Goal: Information Seeking & Learning: Learn about a topic

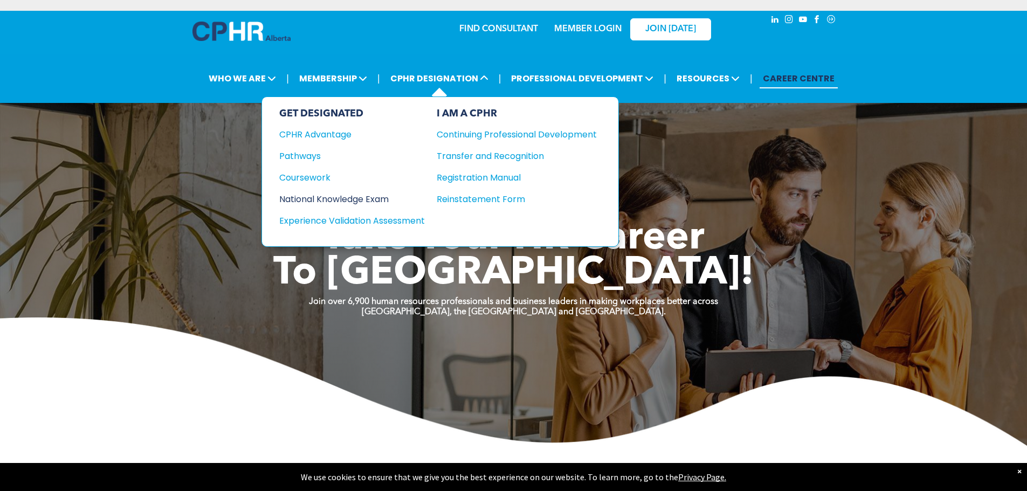
click at [361, 201] on div "National Knowledge Exam" at bounding box center [344, 199] width 131 height 13
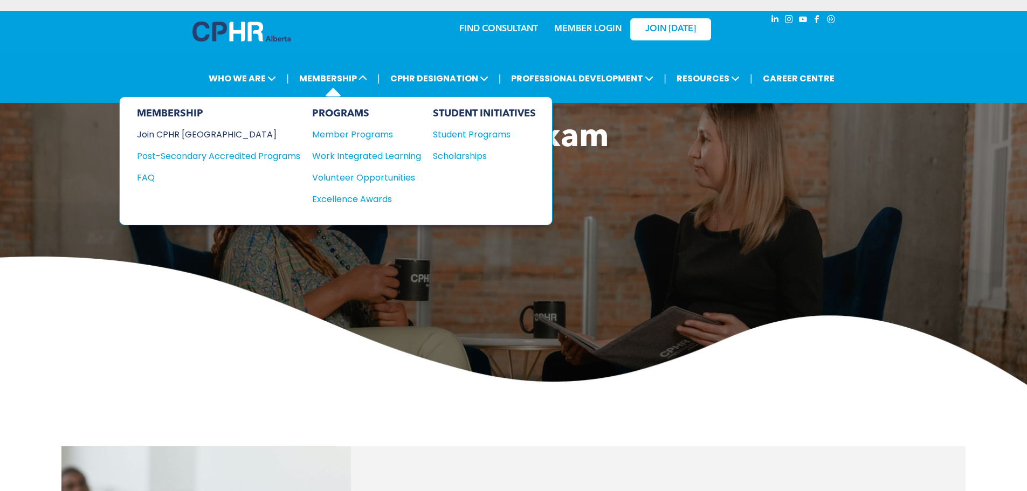
click at [190, 133] on div "Join CPHR [GEOGRAPHIC_DATA]" at bounding box center [210, 134] width 147 height 13
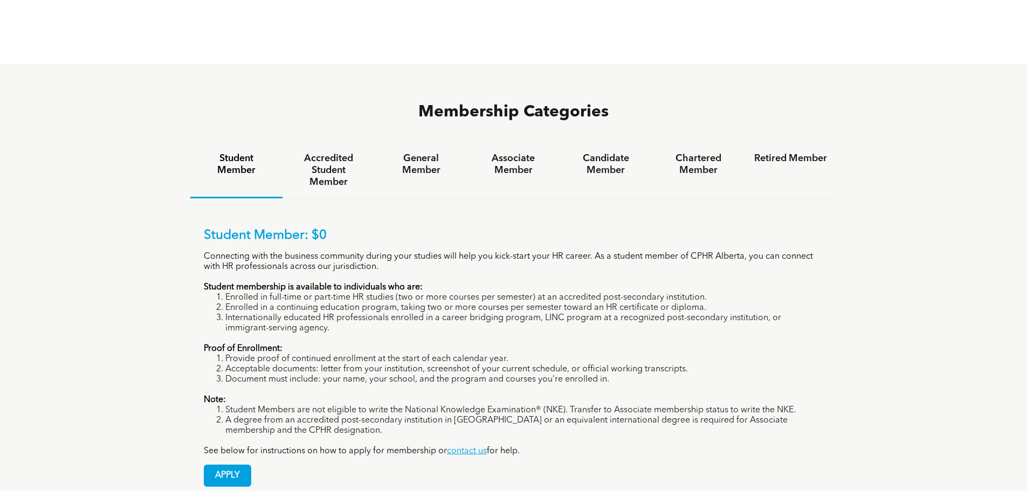
scroll to position [701, 0]
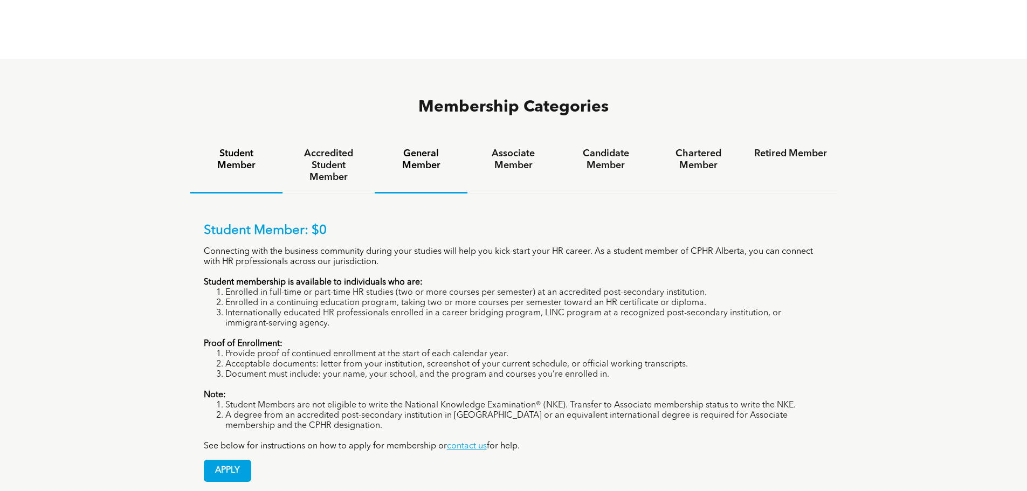
click at [413, 148] on h4 "General Member" at bounding box center [420, 160] width 73 height 24
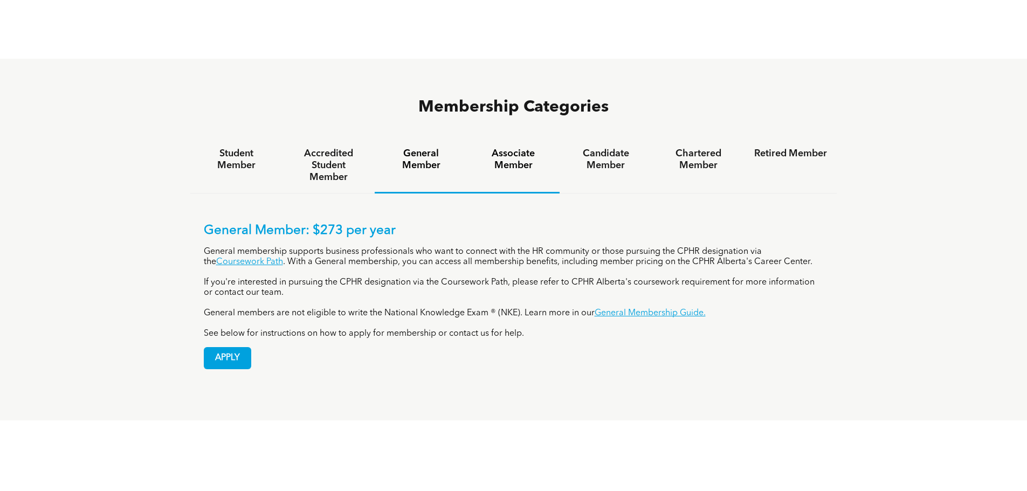
click at [511, 148] on h4 "Associate Member" at bounding box center [513, 160] width 73 height 24
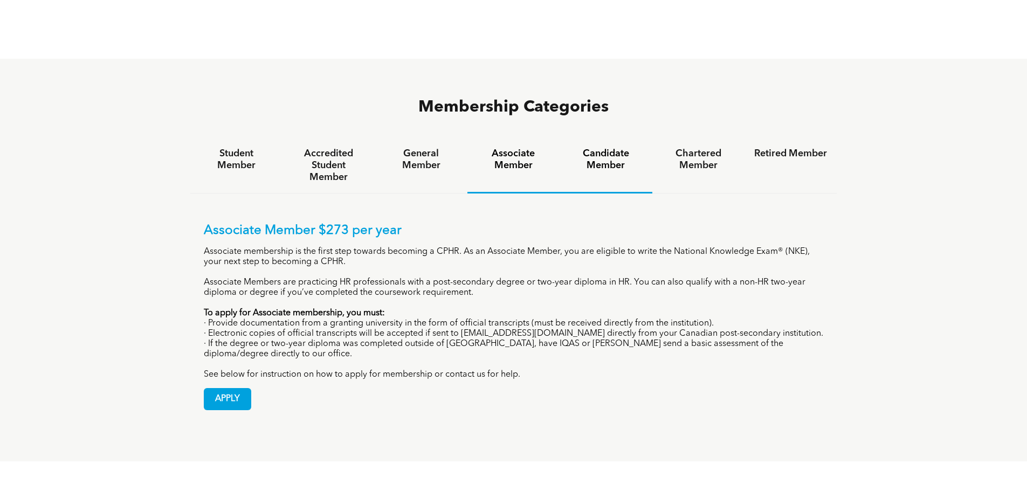
click at [623, 148] on h4 "Candidate Member" at bounding box center [605, 160] width 73 height 24
